Goal: Communication & Community: Answer question/provide support

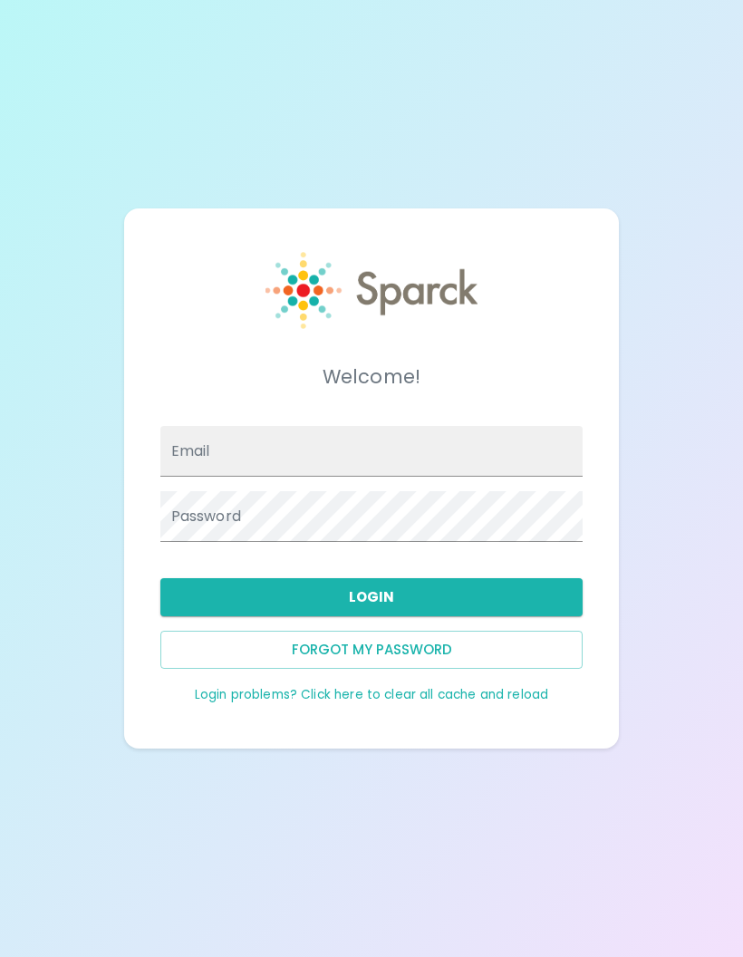
click at [537, 477] on input "Email" at bounding box center [371, 451] width 423 height 51
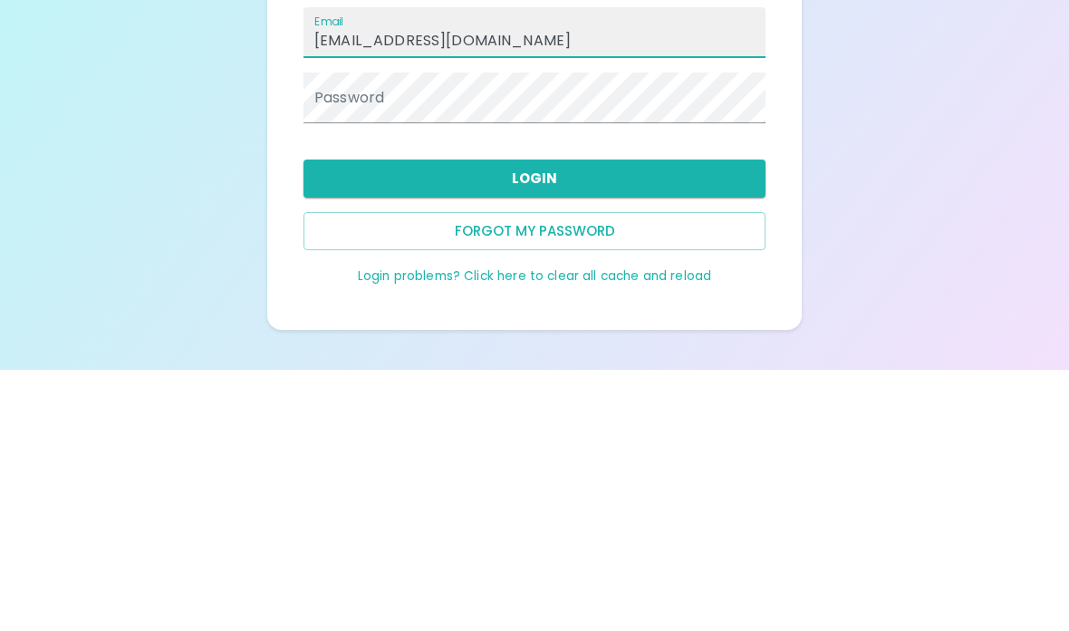
type input "[EMAIL_ADDRESS][DOMAIN_NAME]"
click at [323, 333] on div "Password" at bounding box center [535, 358] width 462 height 51
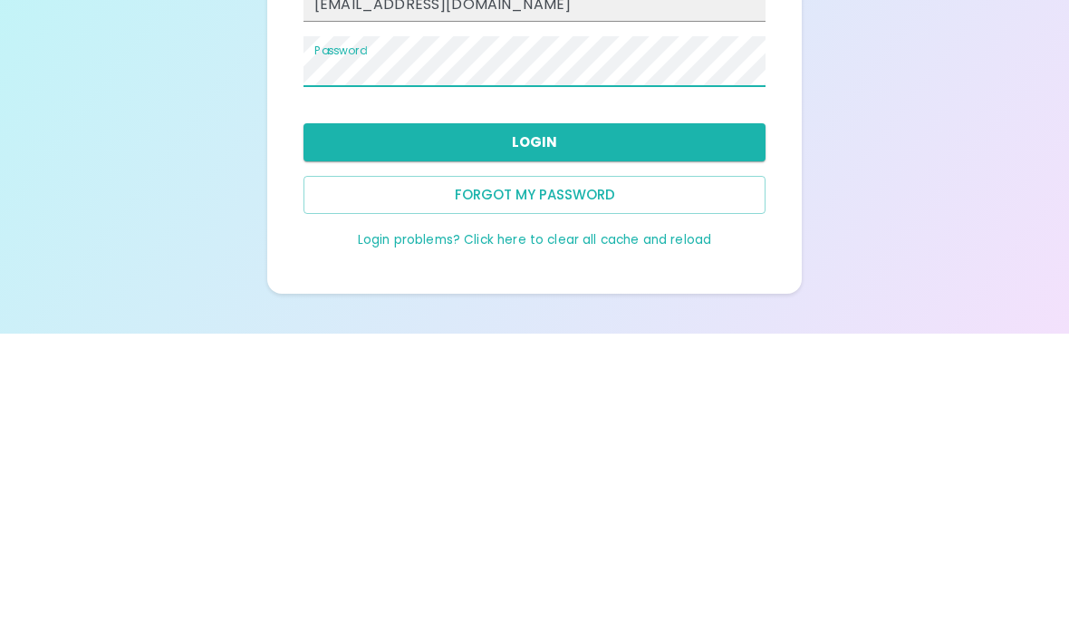
click at [352, 420] on button "Login" at bounding box center [535, 439] width 462 height 38
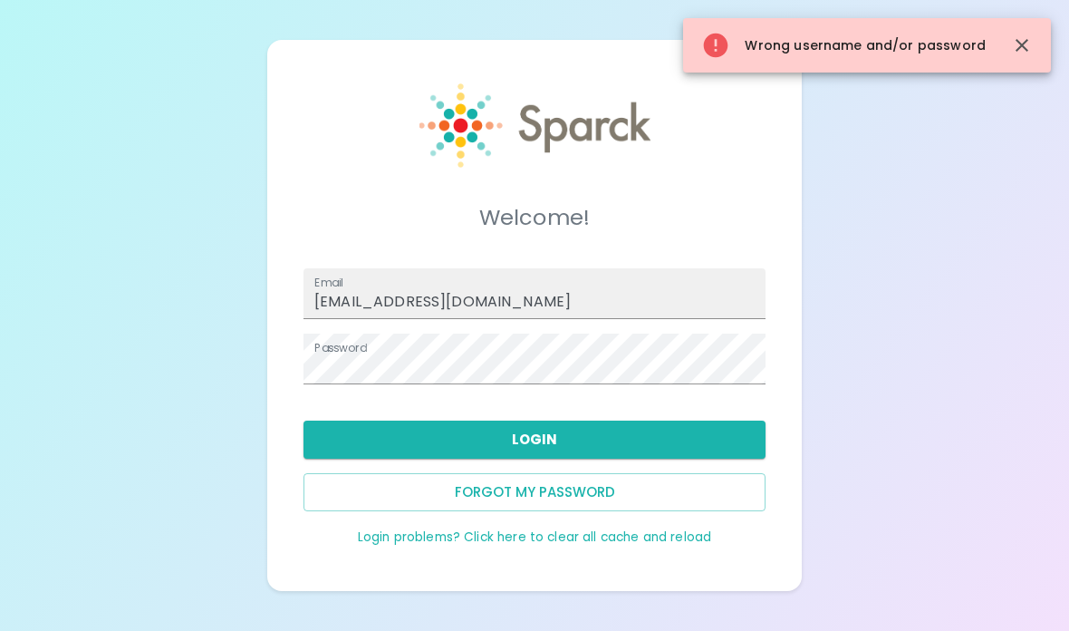
click at [362, 473] on button "Forgot my password" at bounding box center [535, 492] width 462 height 38
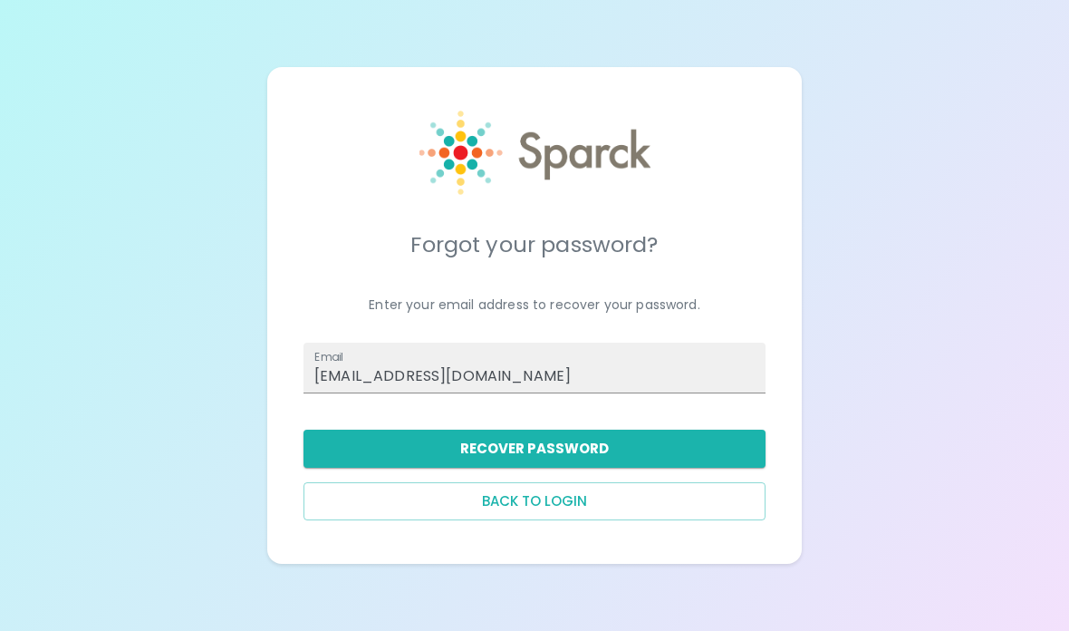
click at [497, 430] on button "Recover Password" at bounding box center [535, 449] width 462 height 38
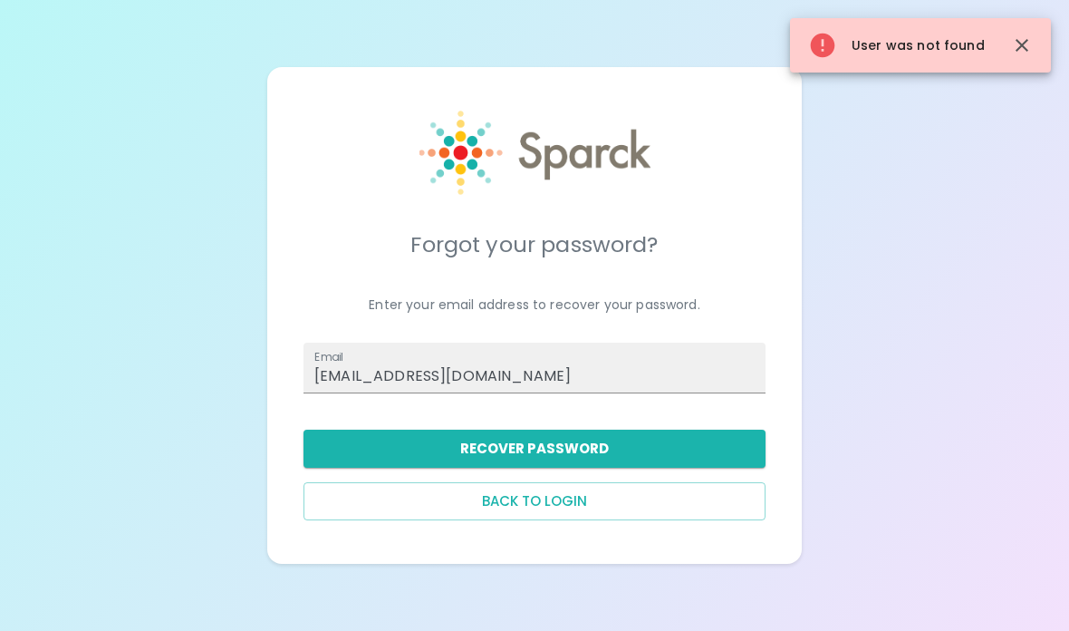
click at [400, 343] on input "[EMAIL_ADDRESS][DOMAIN_NAME]" at bounding box center [535, 368] width 462 height 51
type input "[EMAIL_ADDRESS][DOMAIN_NAME]"
click at [614, 430] on button "Recover Password" at bounding box center [535, 449] width 462 height 38
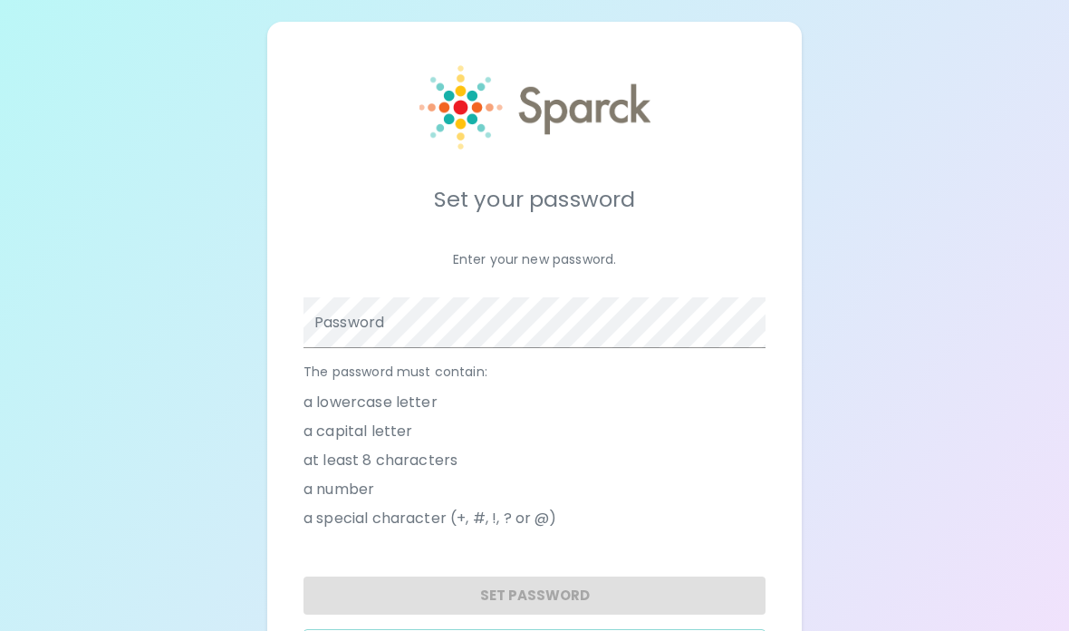
scroll to position [101, 0]
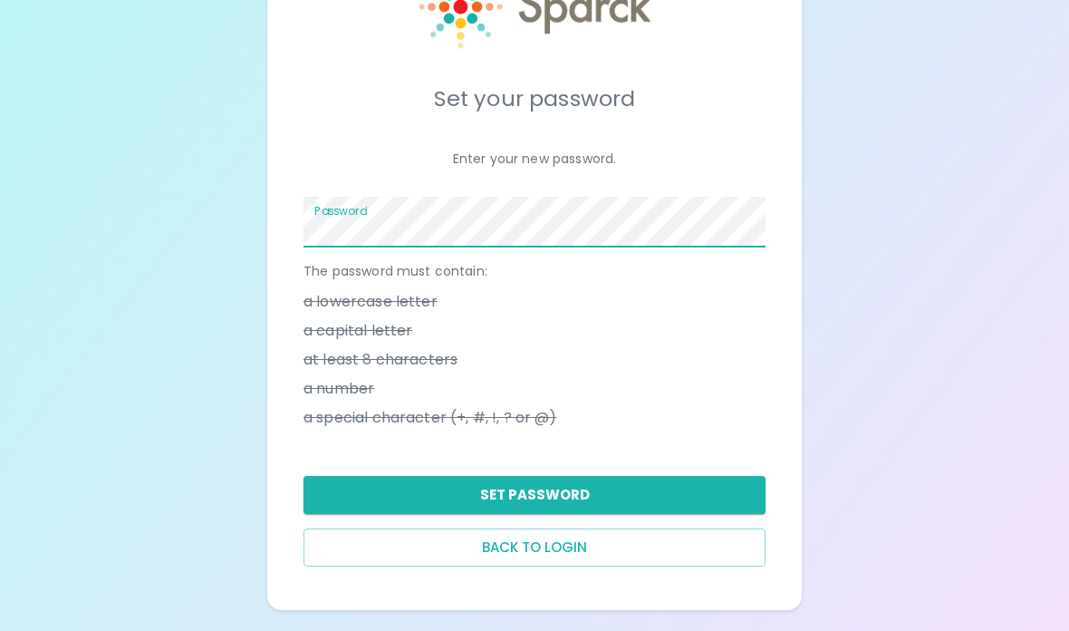
click at [577, 497] on button "Set Password" at bounding box center [535, 495] width 462 height 38
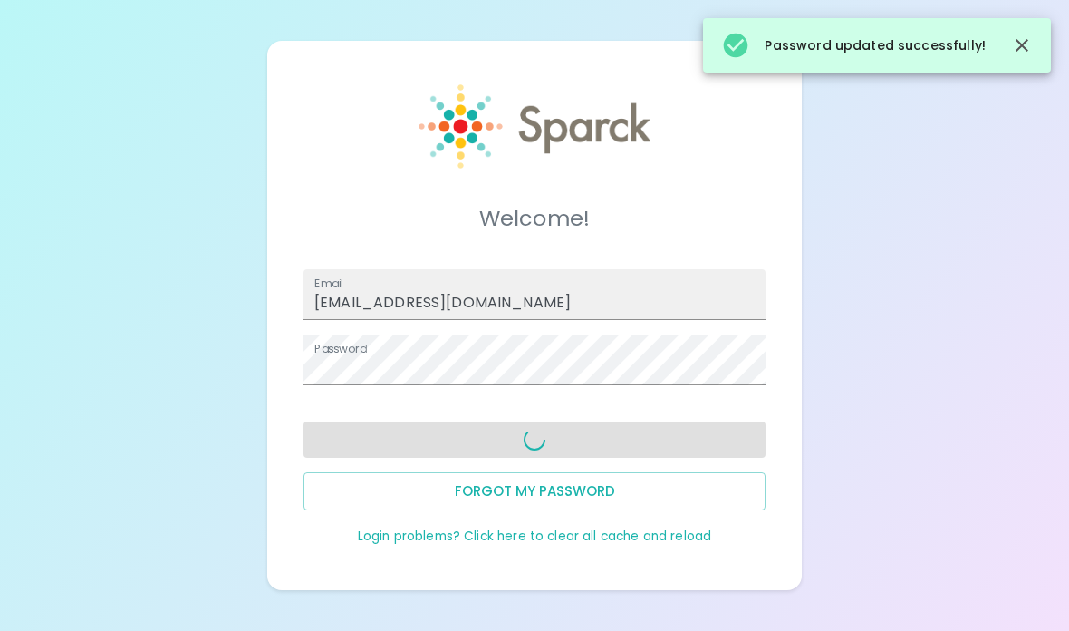
scroll to position [72, 0]
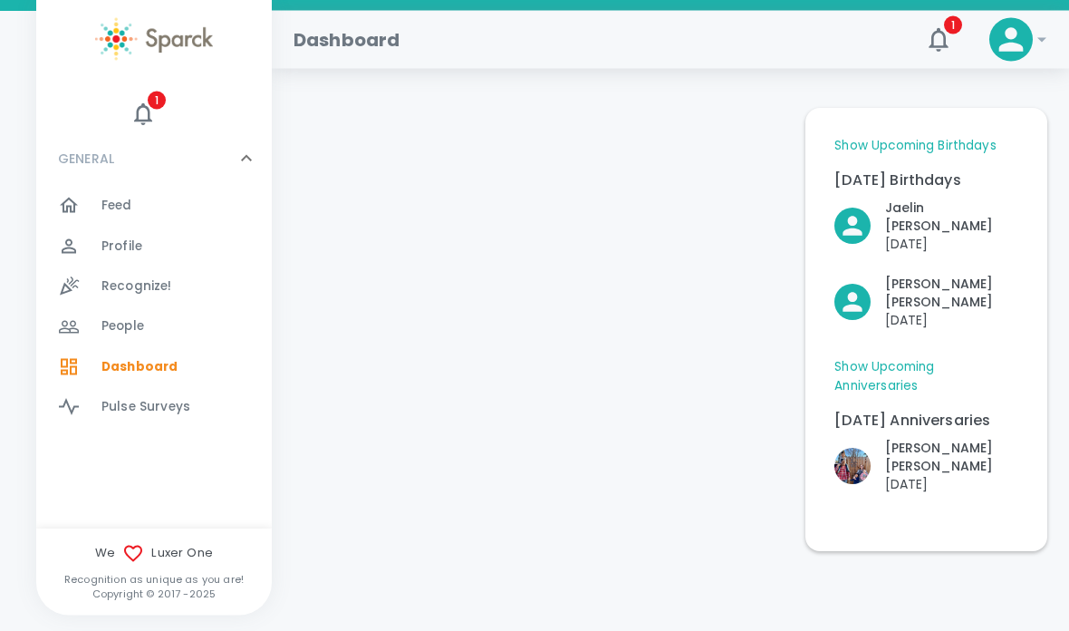
scroll to position [104, 0]
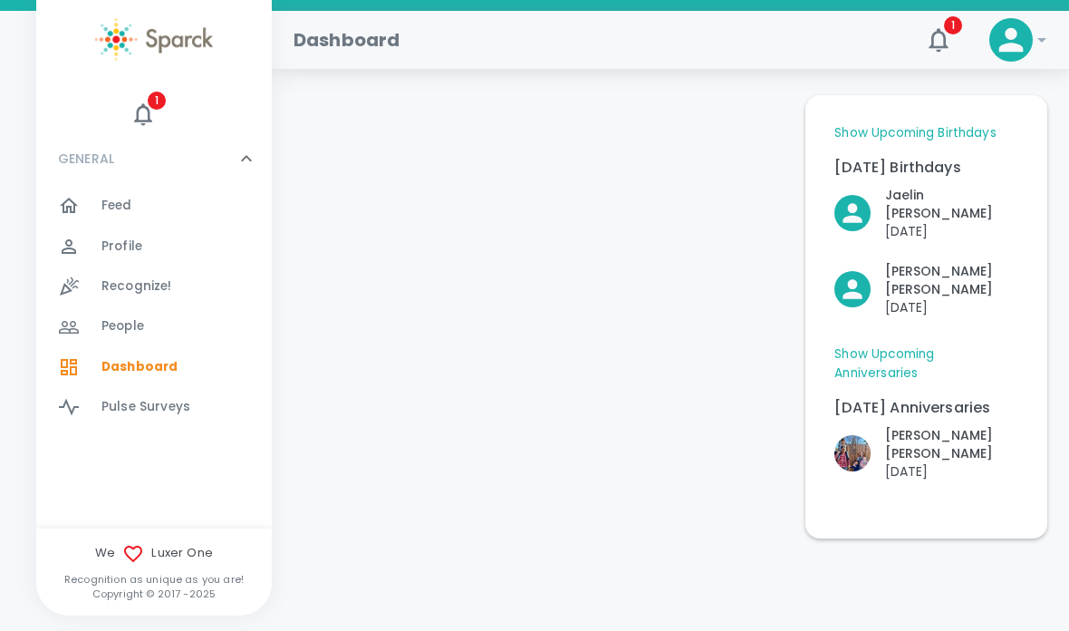
click at [163, 95] on span "1" at bounding box center [157, 101] width 18 height 18
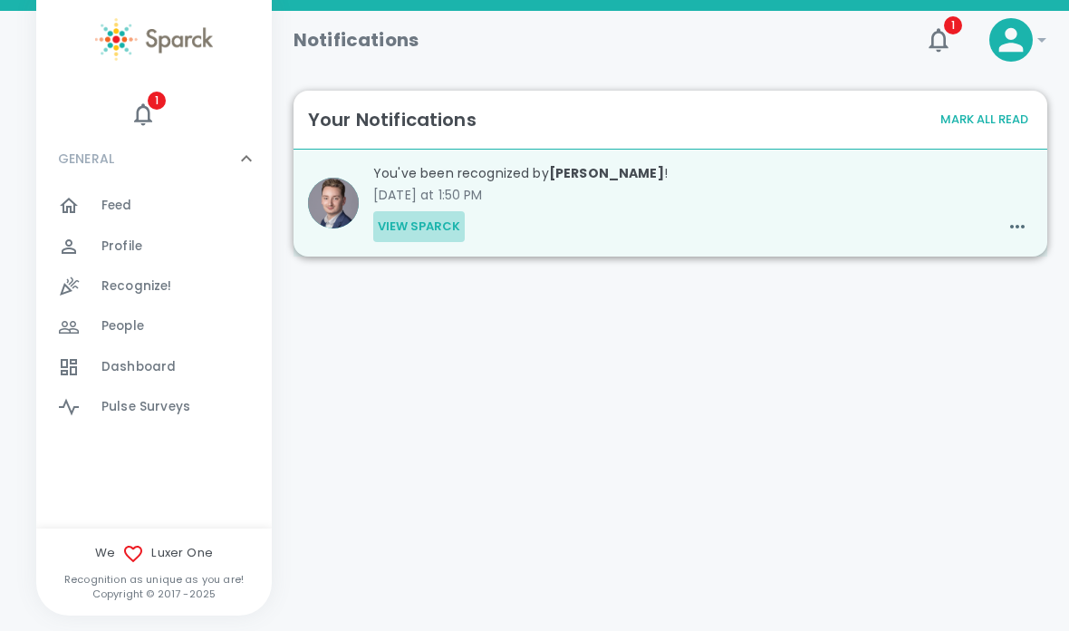
click at [448, 231] on button "View Sparck" at bounding box center [419, 226] width 92 height 31
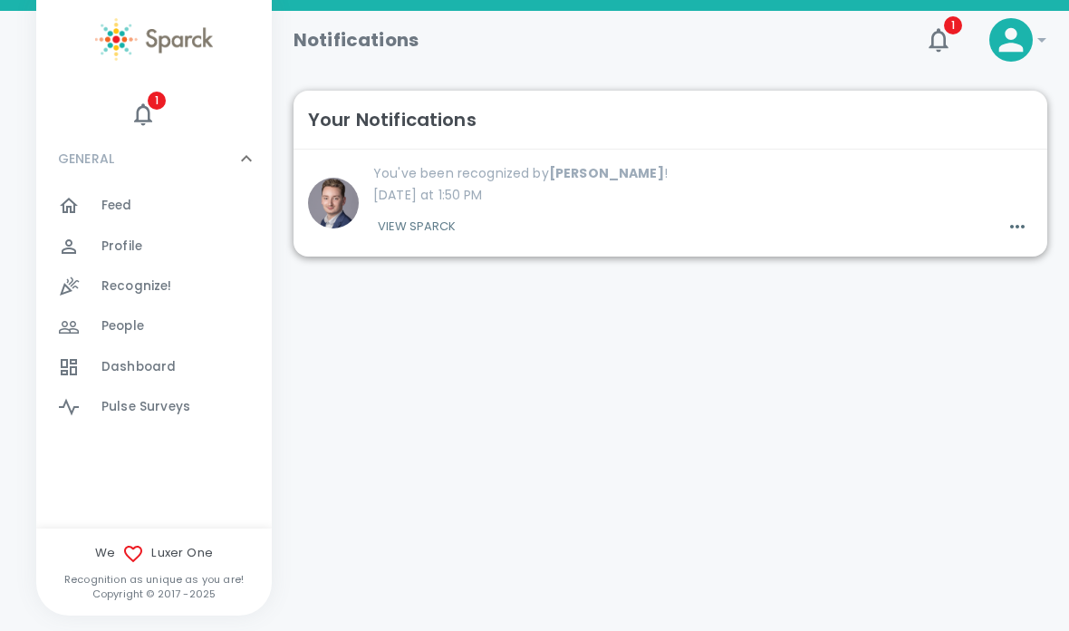
click at [495, 187] on p "[DATE] at 1:50 PM" at bounding box center [703, 195] width 660 height 18
click at [538, 187] on p "[DATE] at 1:50 PM" at bounding box center [703, 195] width 660 height 18
click at [1026, 227] on icon "button" at bounding box center [1018, 227] width 22 height 22
click at [702, 301] on div at bounding box center [534, 315] width 1069 height 631
click at [330, 201] on img at bounding box center [333, 203] width 51 height 51
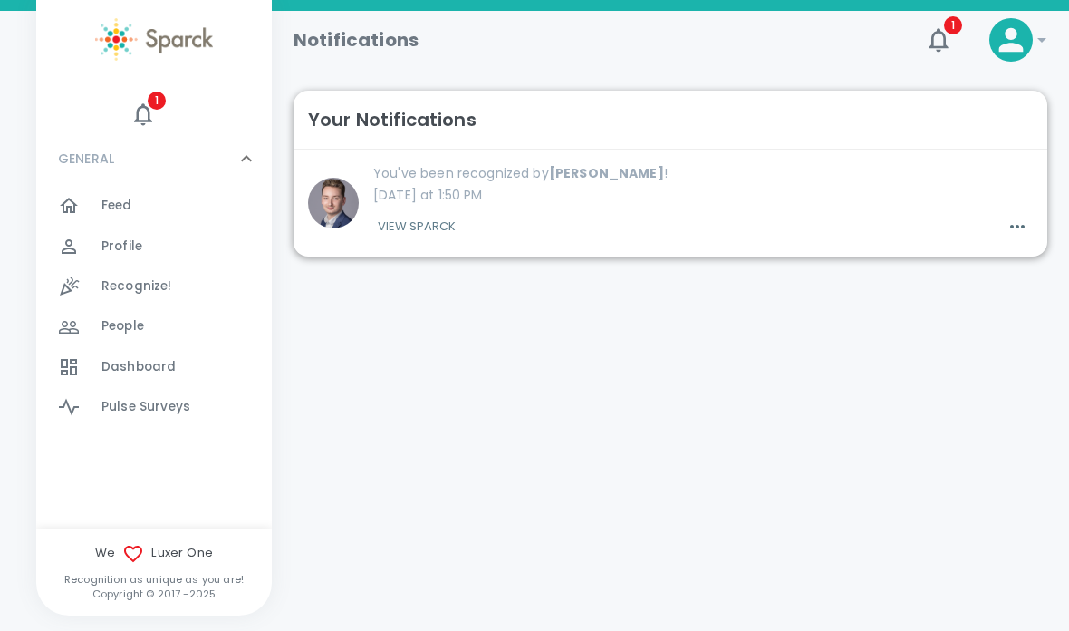
click at [567, 173] on b "[PERSON_NAME]" at bounding box center [606, 173] width 115 height 18
click at [609, 171] on b "[PERSON_NAME]" at bounding box center [606, 173] width 115 height 18
click at [956, 41] on button "1" at bounding box center [938, 39] width 43 height 43
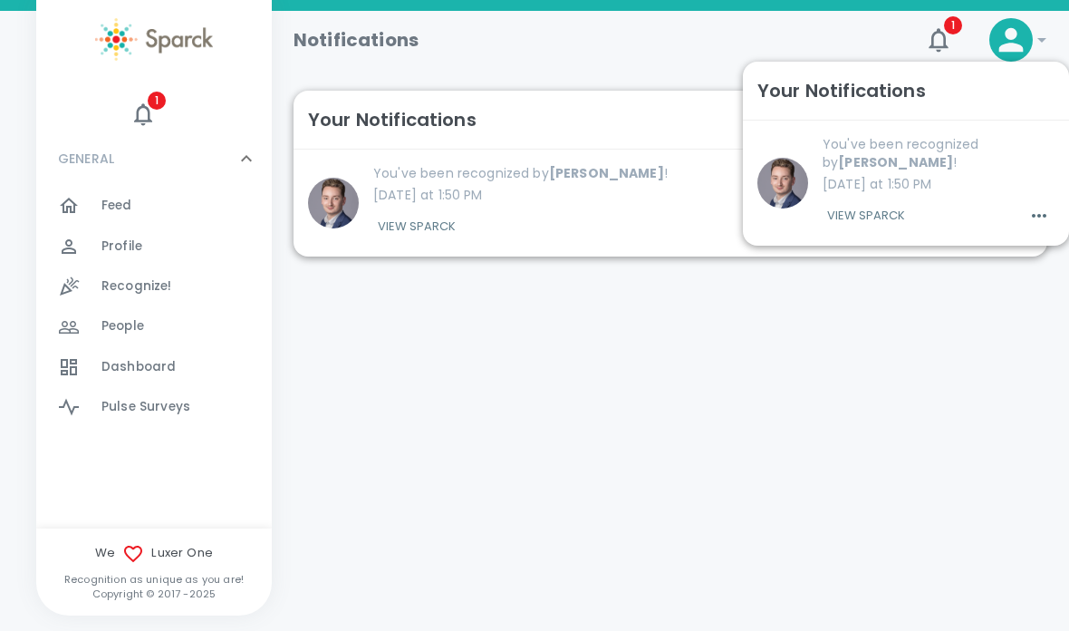
click at [877, 208] on button "View Sparck" at bounding box center [866, 215] width 87 height 31
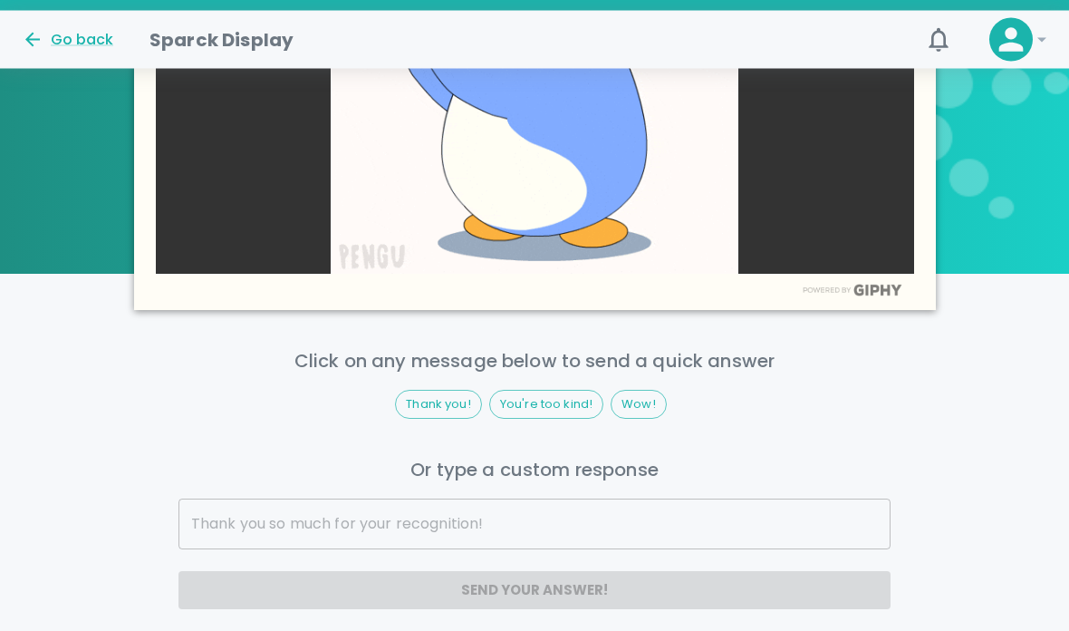
scroll to position [1352, 0]
click at [482, 549] on input "text" at bounding box center [535, 523] width 713 height 51
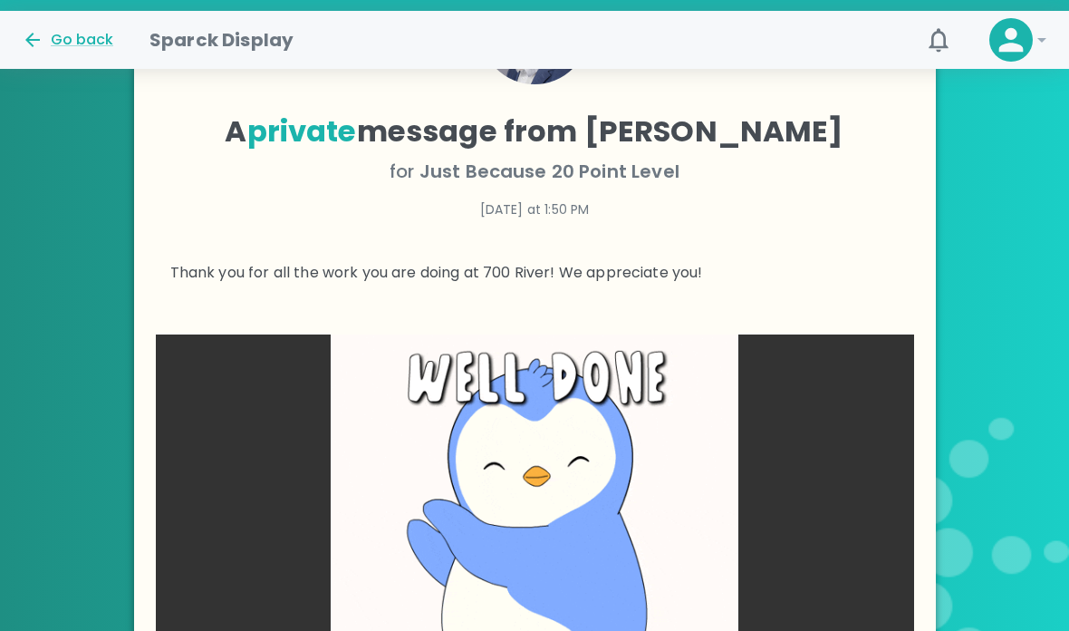
scroll to position [1387, 0]
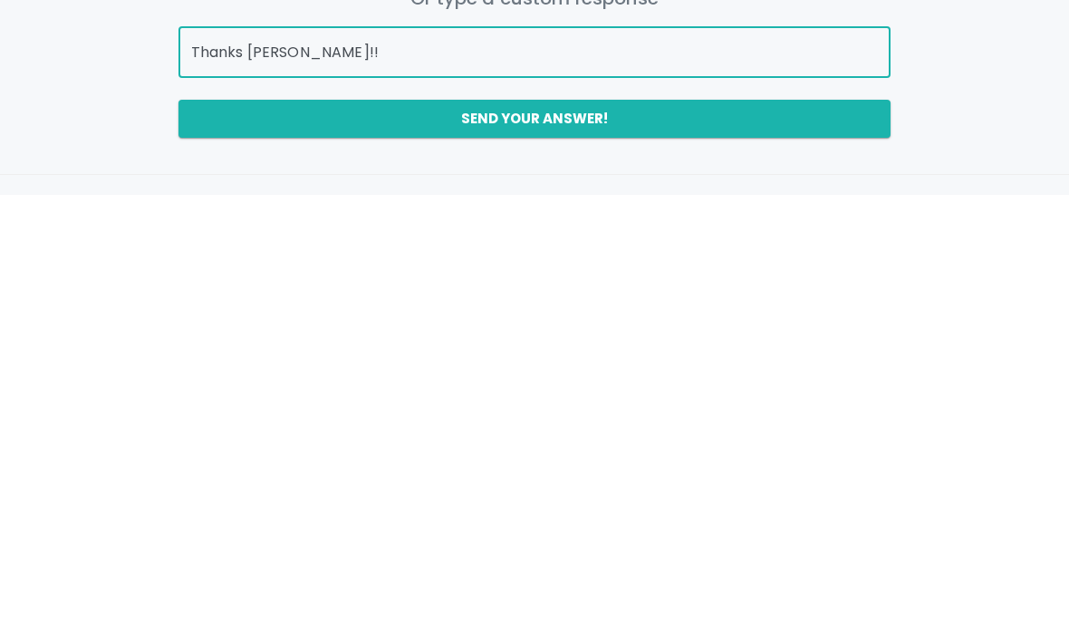
type input "Thanks [PERSON_NAME]!!"
click at [828, 536] on button "Send your answer!" at bounding box center [535, 555] width 713 height 38
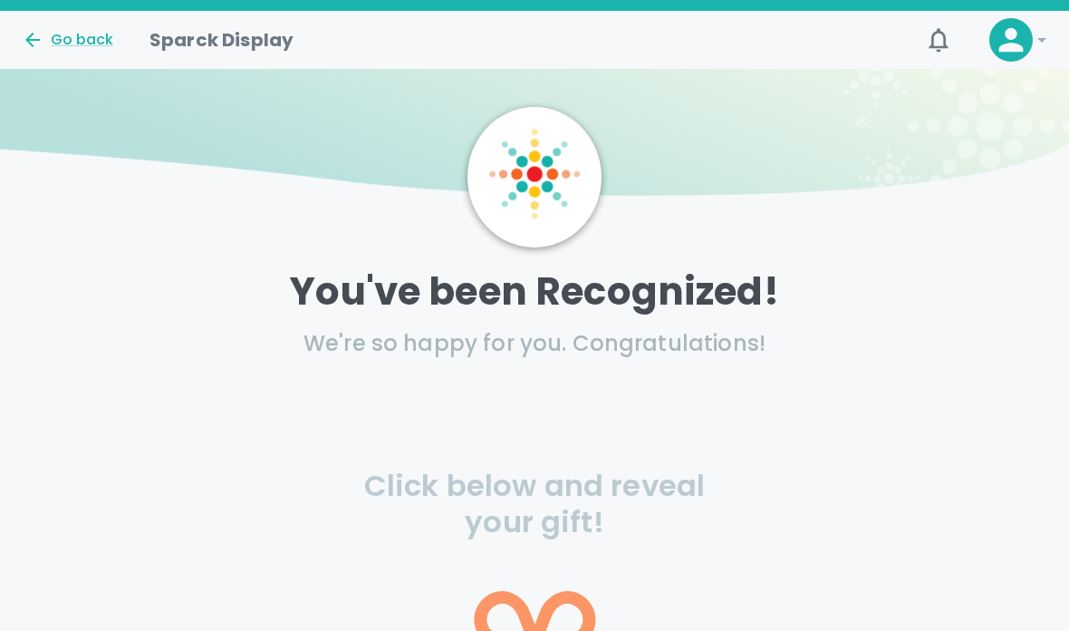
scroll to position [0, 0]
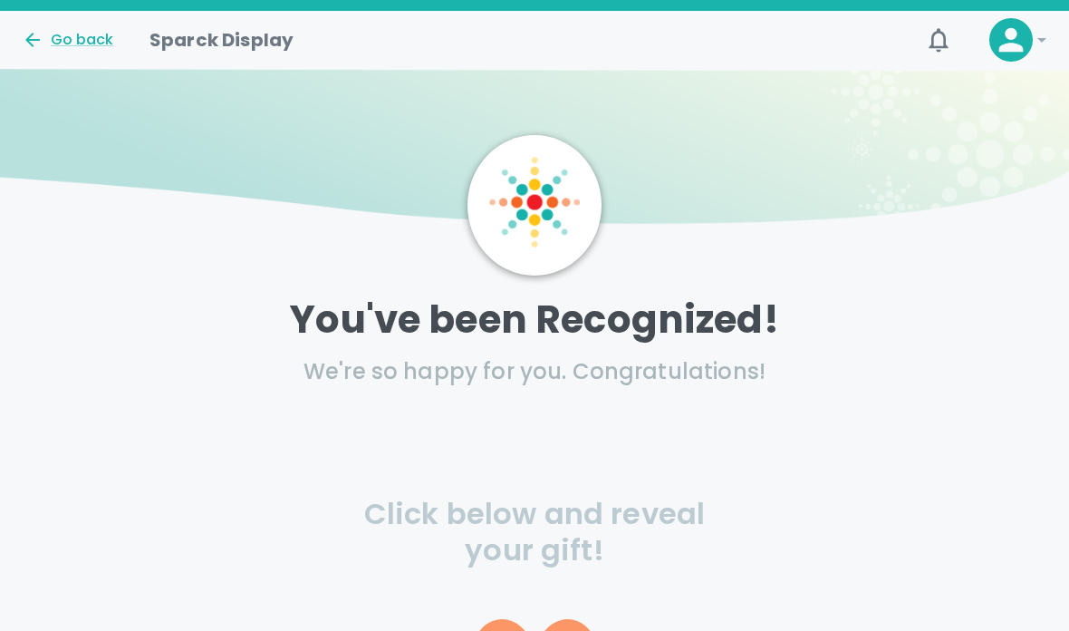
click at [71, 42] on div "Go back" at bounding box center [68, 40] width 92 height 22
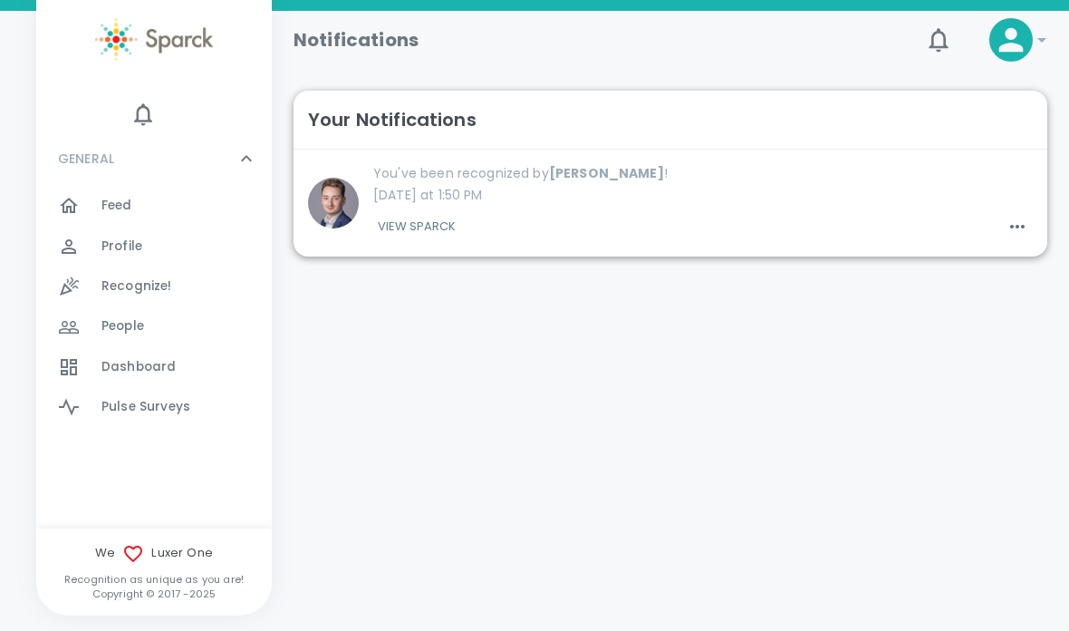
click at [143, 363] on span "Dashboard" at bounding box center [138, 367] width 74 height 18
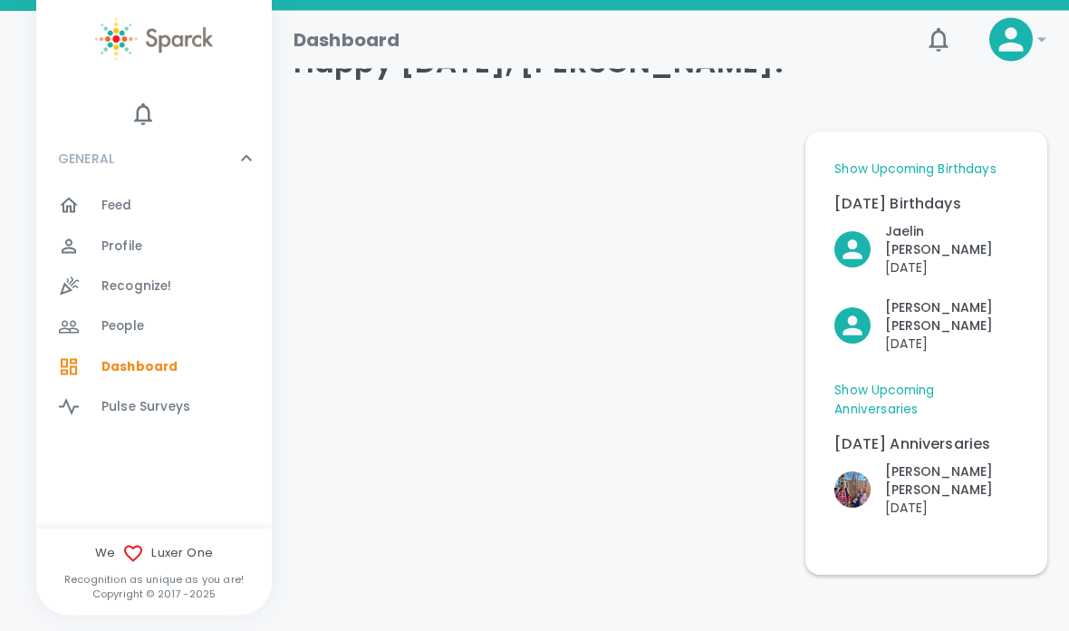
scroll to position [104, 0]
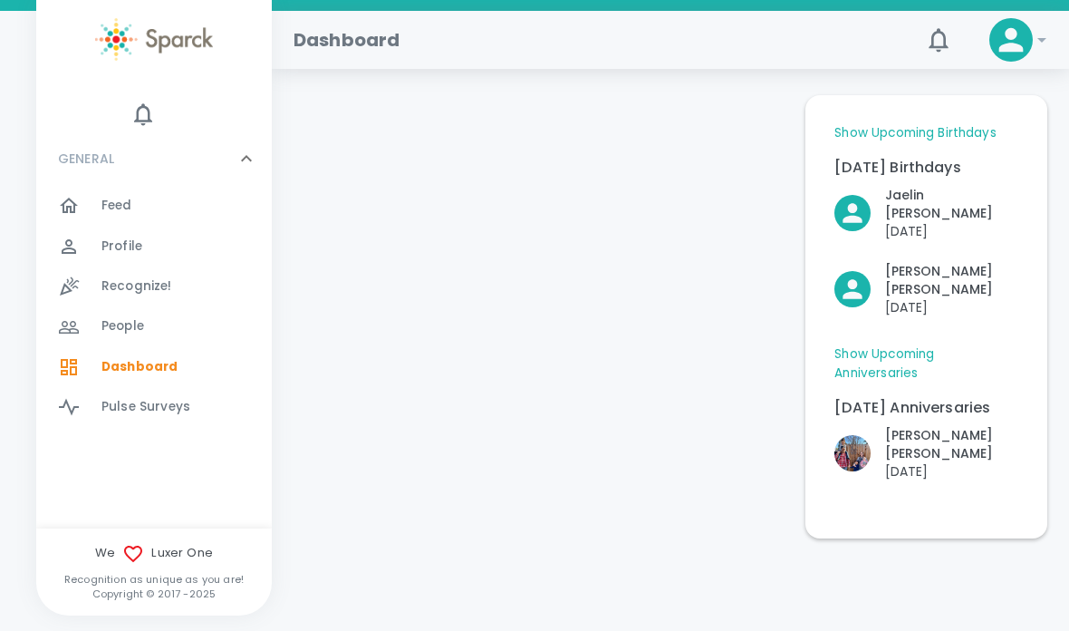
click at [119, 329] on span "People" at bounding box center [122, 326] width 43 height 18
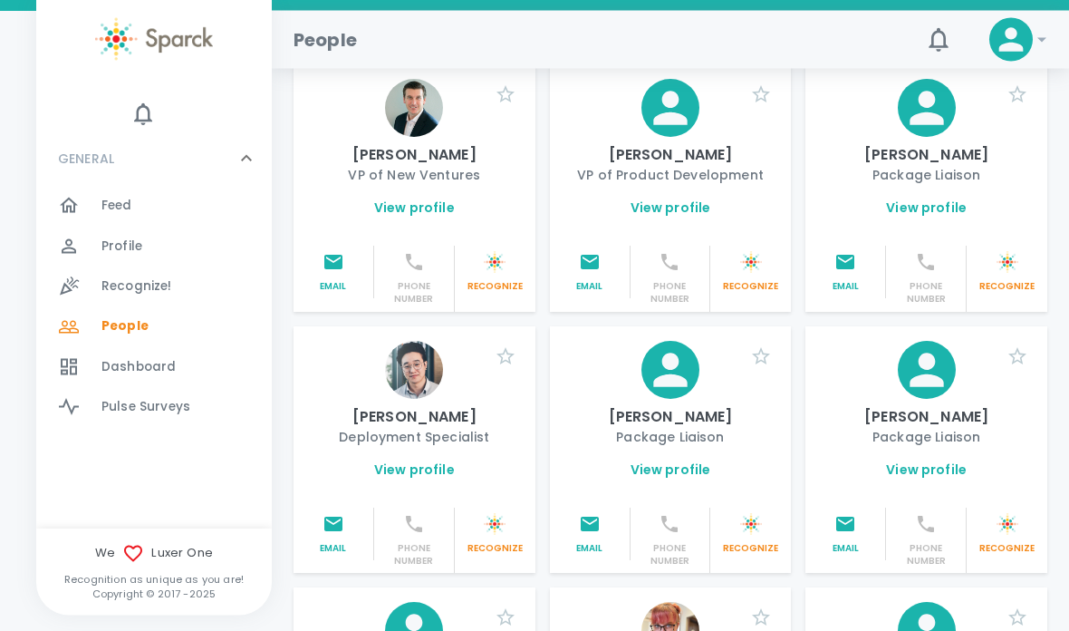
click at [86, 201] on div at bounding box center [79, 206] width 43 height 22
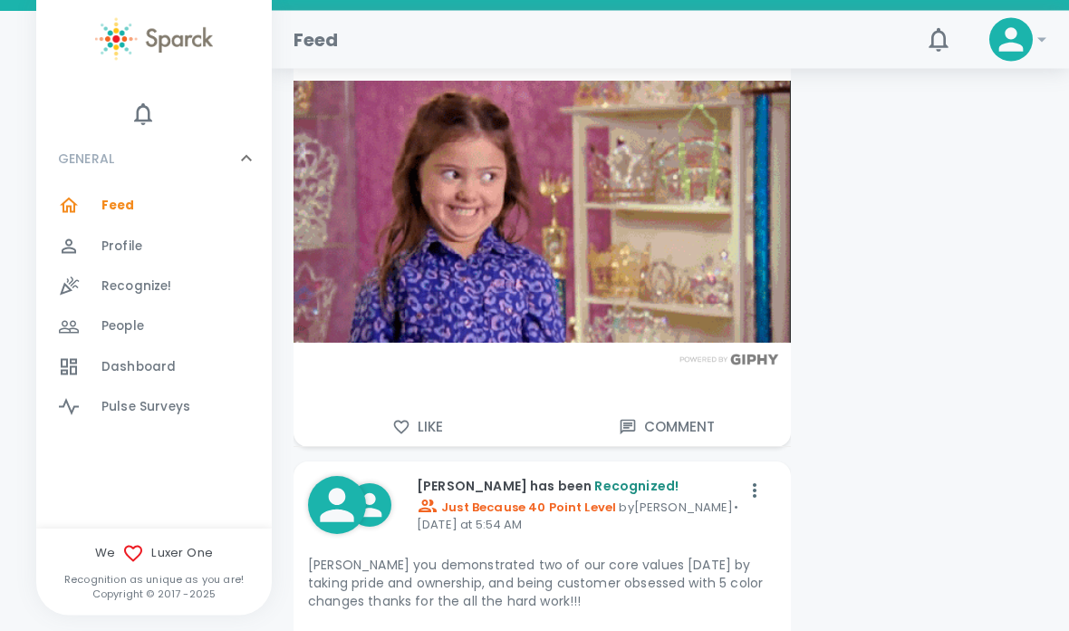
click at [107, 240] on span "Profile" at bounding box center [121, 246] width 41 height 18
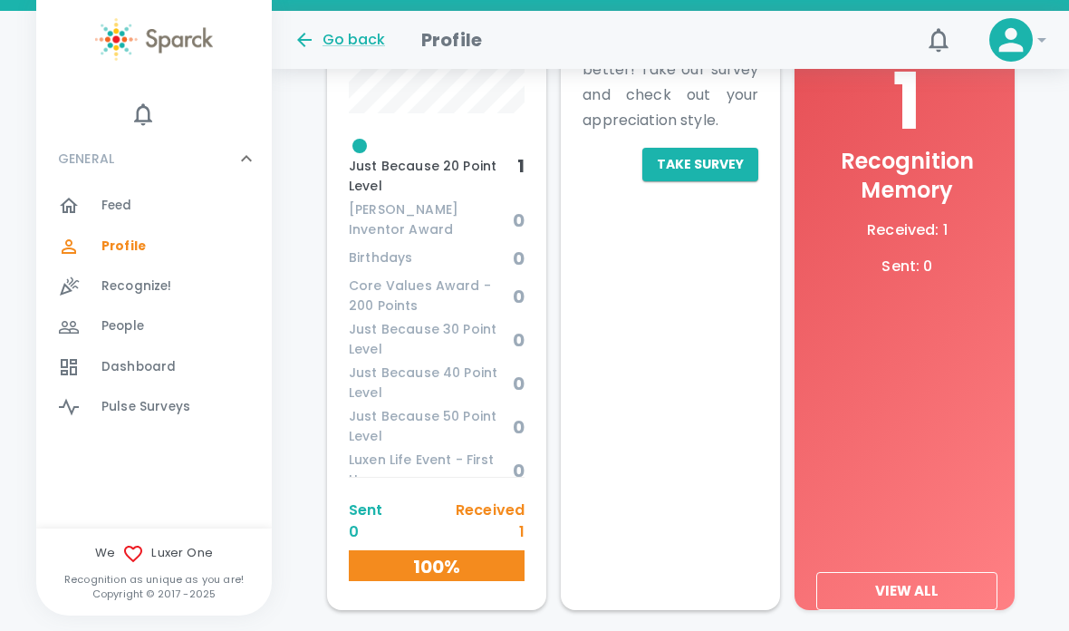
scroll to position [876, 0]
